Goal: Transaction & Acquisition: Purchase product/service

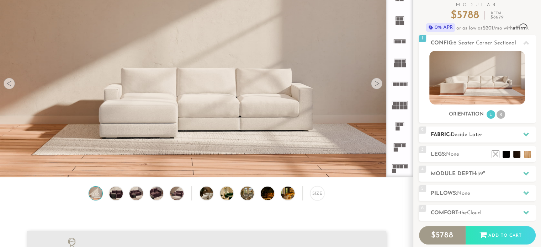
scroll to position [56, 0]
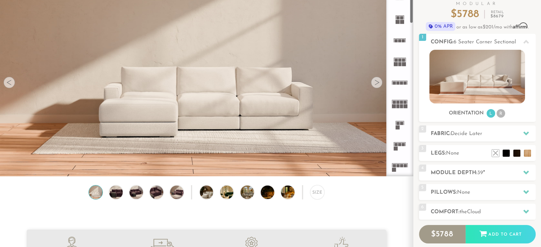
click at [380, 84] on div at bounding box center [376, 82] width 11 height 11
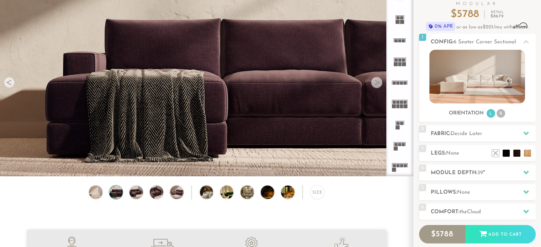
click at [380, 84] on div at bounding box center [376, 82] width 11 height 11
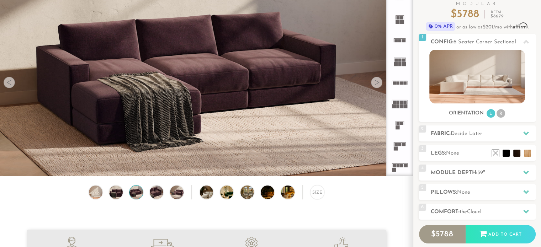
click at [380, 84] on div at bounding box center [376, 82] width 11 height 11
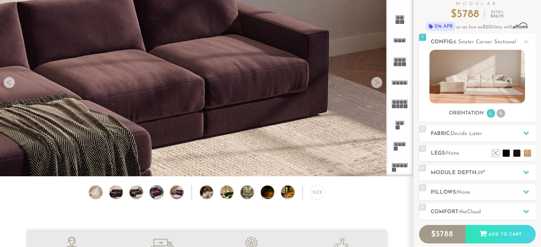
click at [380, 84] on div at bounding box center [376, 82] width 11 height 11
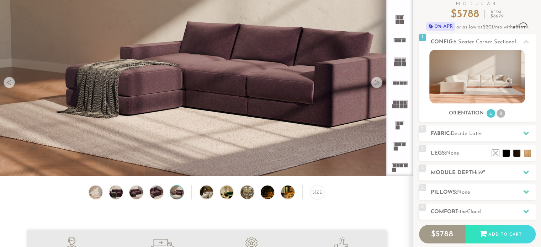
click at [380, 84] on div at bounding box center [376, 82] width 11 height 11
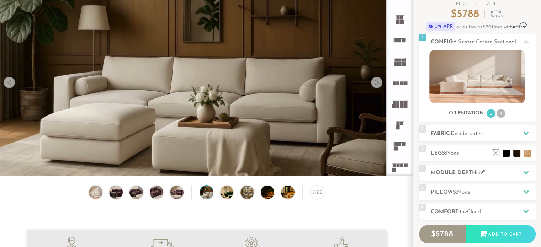
click at [380, 84] on div at bounding box center [376, 82] width 11 height 11
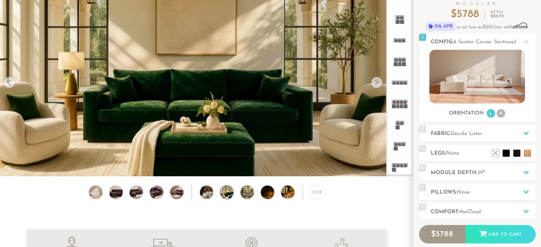
click at [380, 84] on div at bounding box center [376, 82] width 11 height 11
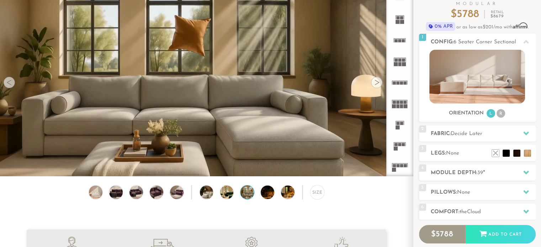
click at [380, 84] on div at bounding box center [376, 82] width 11 height 11
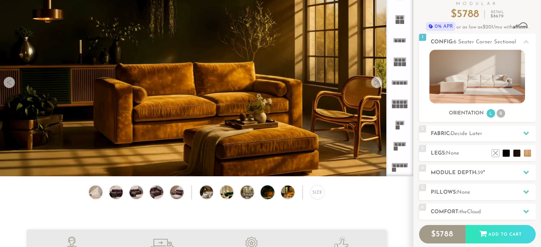
click at [380, 84] on div at bounding box center [376, 82] width 11 height 11
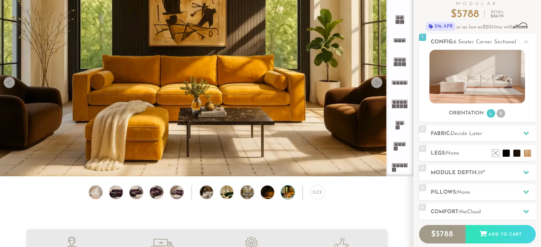
click at [380, 84] on div at bounding box center [376, 82] width 11 height 11
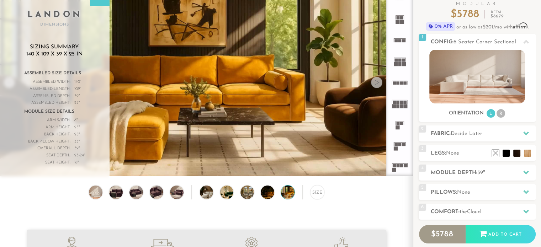
click at [380, 84] on div at bounding box center [376, 82] width 11 height 11
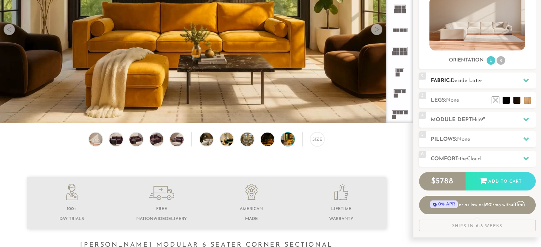
scroll to position [114, 0]
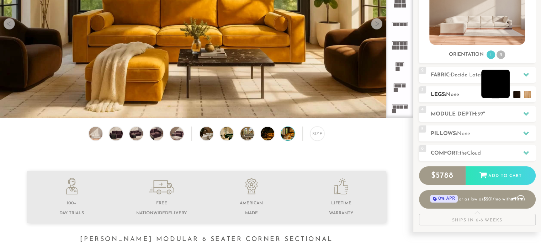
click at [506, 96] on li at bounding box center [495, 84] width 28 height 28
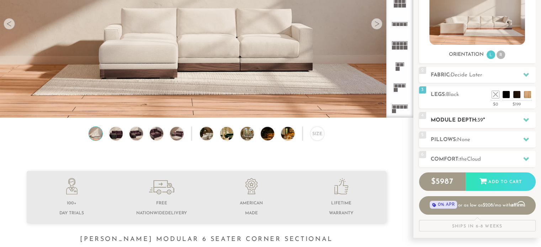
click at [481, 117] on h2 "Module Depth: 39 "" at bounding box center [483, 120] width 105 height 8
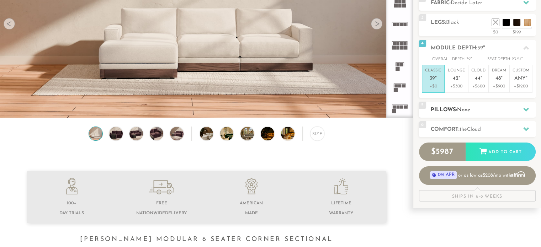
click at [454, 108] on h2 "Pillows: None" at bounding box center [483, 110] width 105 height 8
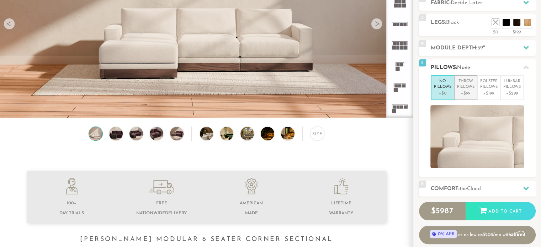
click at [464, 94] on p "+$99" at bounding box center [465, 93] width 17 height 6
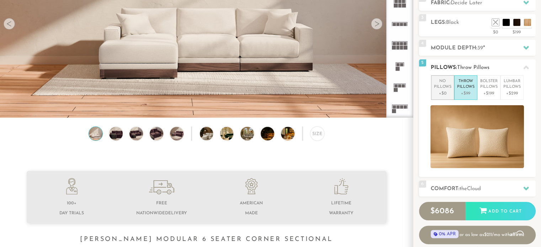
click at [441, 90] on p "+$0" at bounding box center [442, 93] width 17 height 6
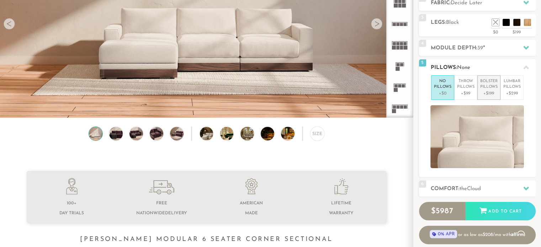
click at [489, 88] on p "Bolster Pillows" at bounding box center [488, 85] width 17 height 12
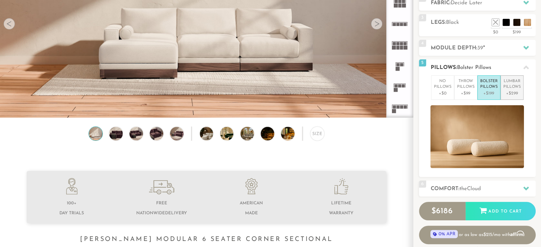
click at [508, 88] on p "Lumbar Pillows" at bounding box center [511, 85] width 17 height 12
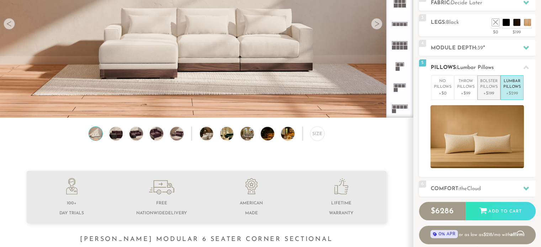
click at [489, 90] on p "+$199" at bounding box center [488, 93] width 17 height 6
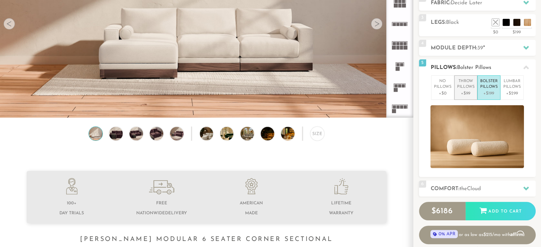
click at [465, 89] on p "Throw Pillows" at bounding box center [465, 85] width 17 height 12
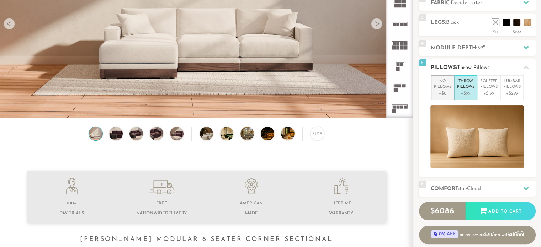
click at [443, 89] on p "No Pillows" at bounding box center [442, 85] width 17 height 12
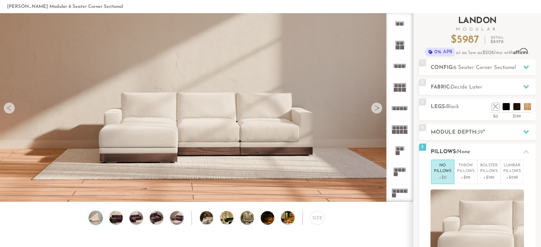
scroll to position [30, 0]
click at [399, 132] on rect at bounding box center [397, 132] width 3 height 4
click at [398, 195] on icon at bounding box center [399, 192] width 21 height 21
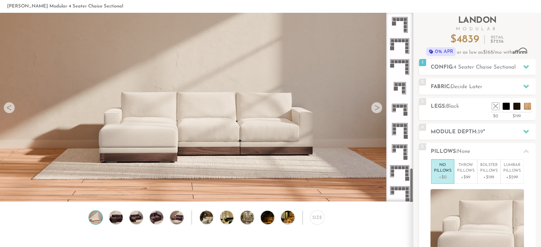
scroll to position [823, 0]
click at [398, 195] on icon at bounding box center [399, 193] width 21 height 21
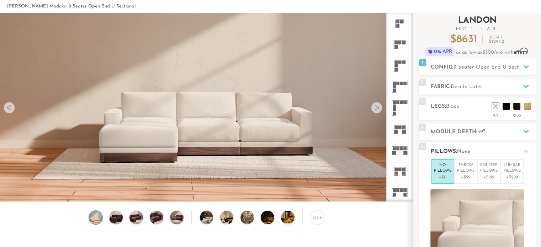
scroll to position [32, 0]
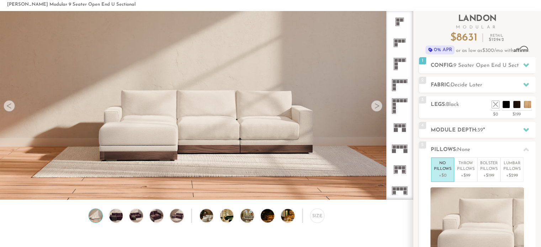
click at [397, 88] on icon at bounding box center [399, 85] width 21 height 21
click at [441, 85] on h2 "Fabric: Decide Later" at bounding box center [483, 85] width 105 height 8
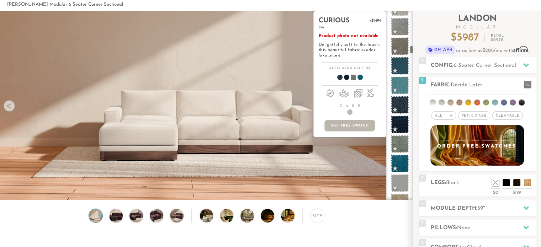
scroll to position [769, 0]
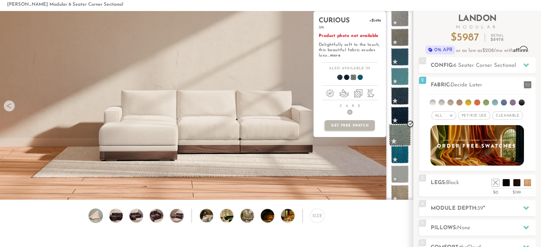
click at [403, 137] on span at bounding box center [400, 135] width 22 height 22
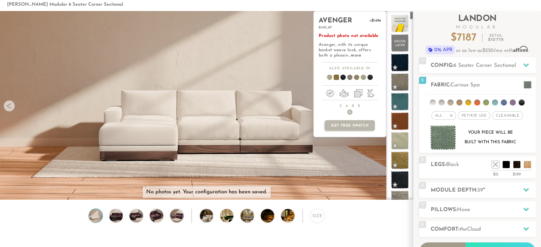
scroll to position [0, 0]
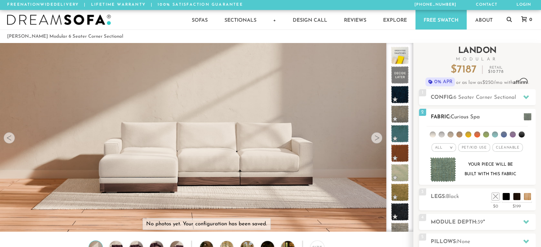
click at [487, 136] on li at bounding box center [486, 135] width 6 height 6
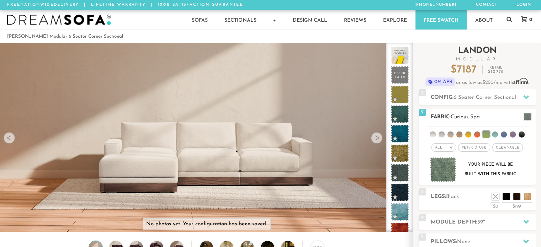
click at [448, 148] on div "All >" at bounding box center [444, 147] width 25 height 9
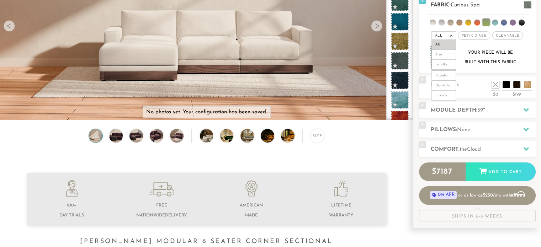
scroll to position [112, 0]
click at [460, 107] on h2 "Module Depth: 39 "" at bounding box center [483, 110] width 105 height 8
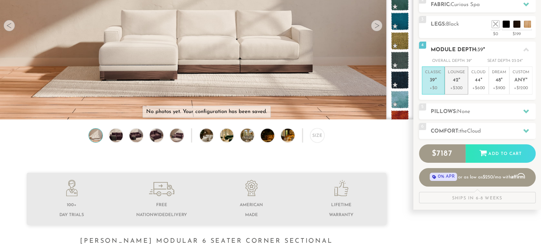
click at [454, 85] on p "+$300" at bounding box center [456, 88] width 17 height 6
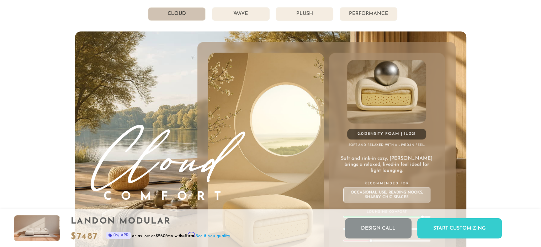
scroll to position [3875, 0]
click at [233, 16] on li "Wave" at bounding box center [241, 14] width 58 height 14
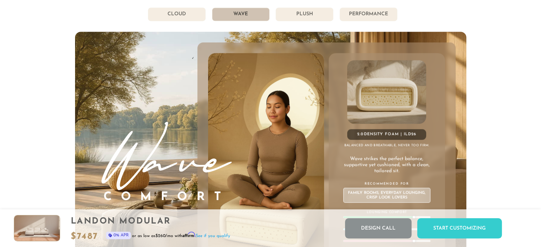
click at [294, 17] on li "Plush" at bounding box center [305, 14] width 58 height 14
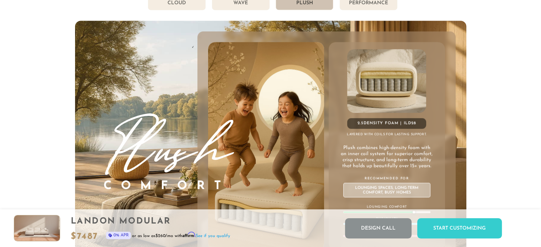
scroll to position [3886, 0]
click at [371, 6] on li "Performance" at bounding box center [369, 4] width 58 height 14
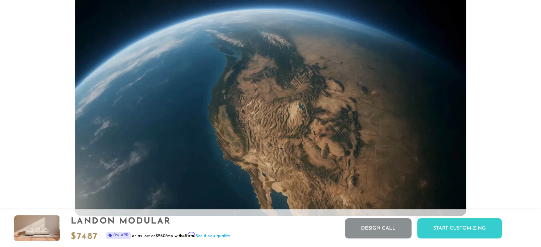
scroll to position [6457, 0]
